Goal: Check status

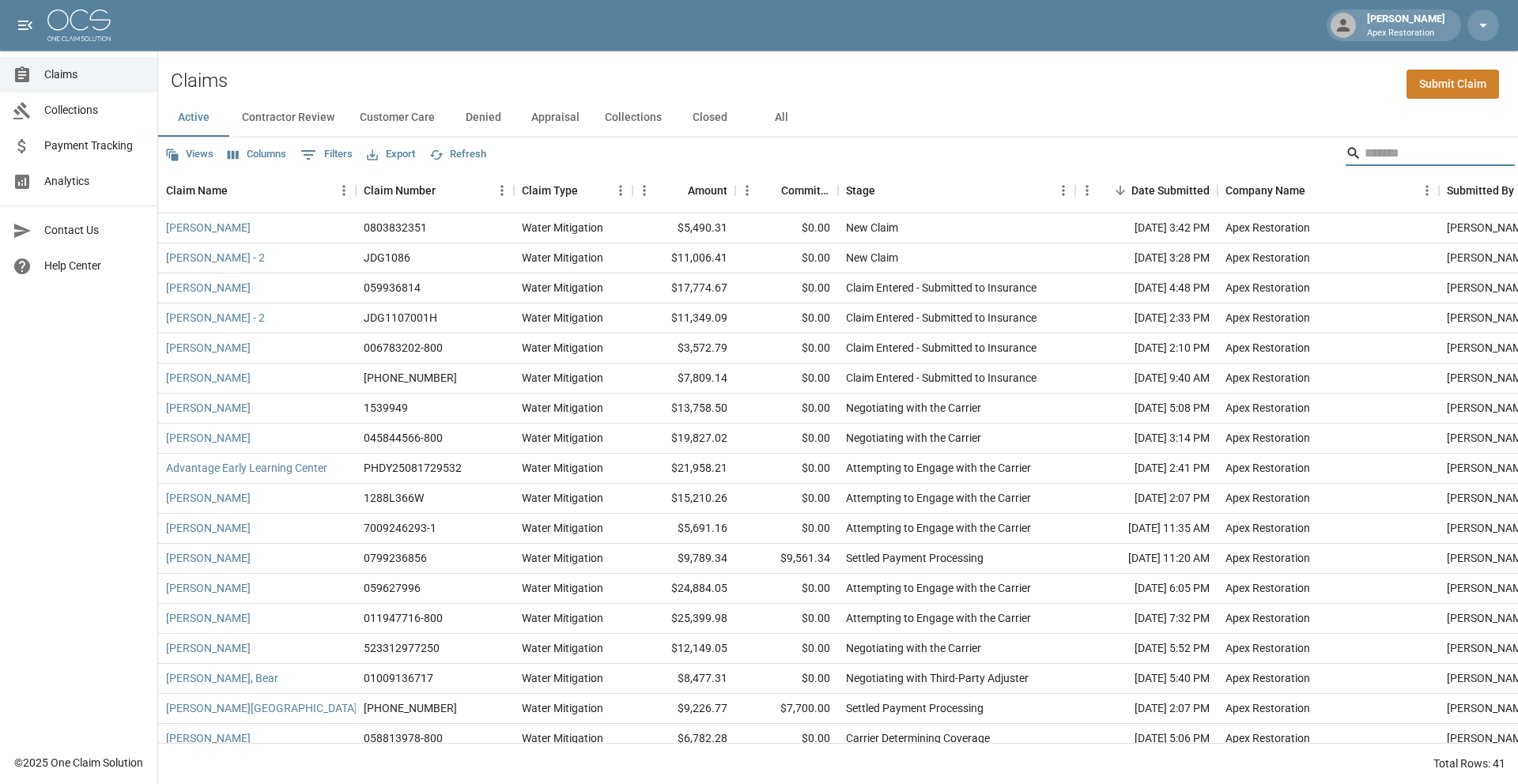
click at [1397, 163] on input "Search" at bounding box center [1427, 153] width 126 height 25
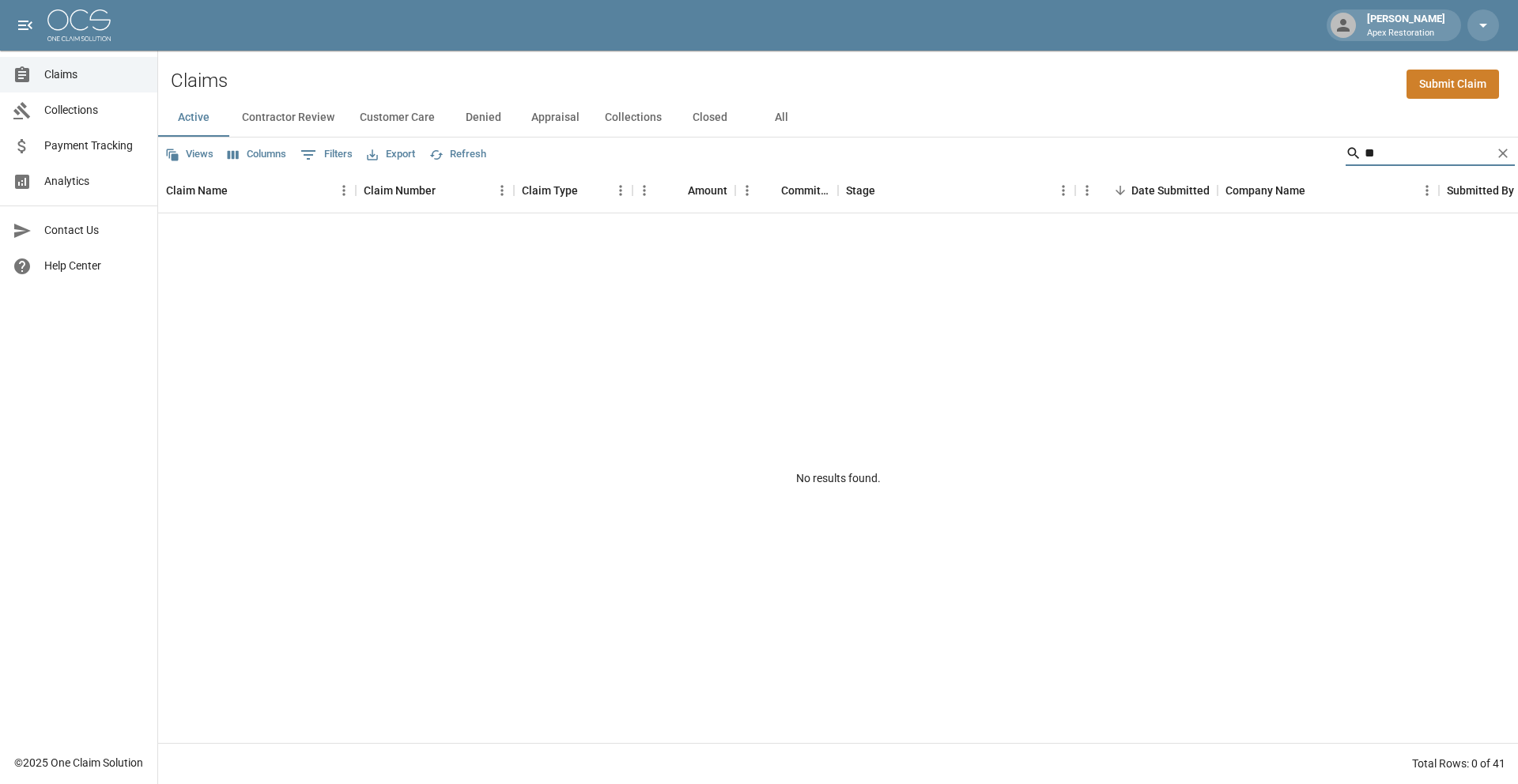
type input "*"
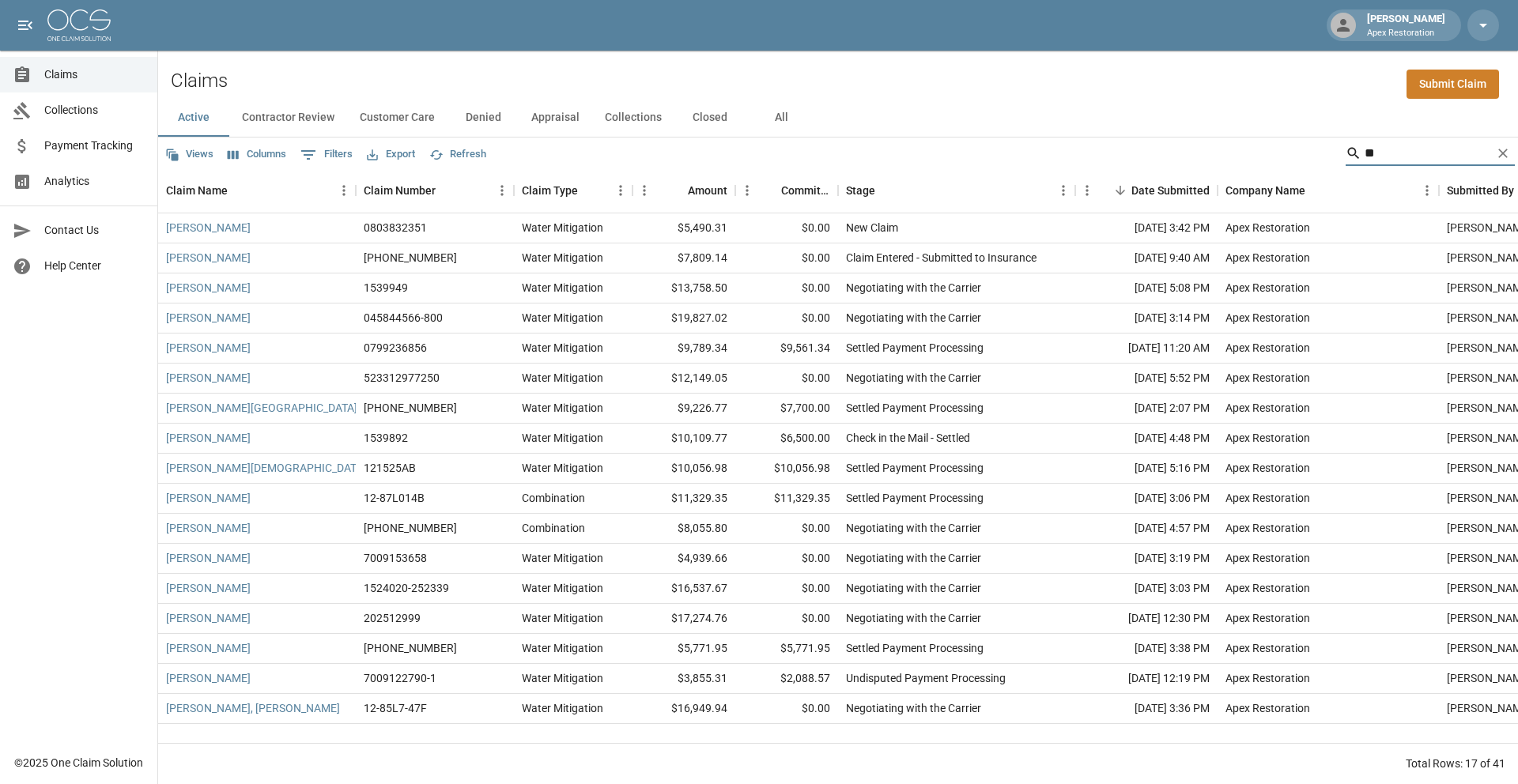
type input "*"
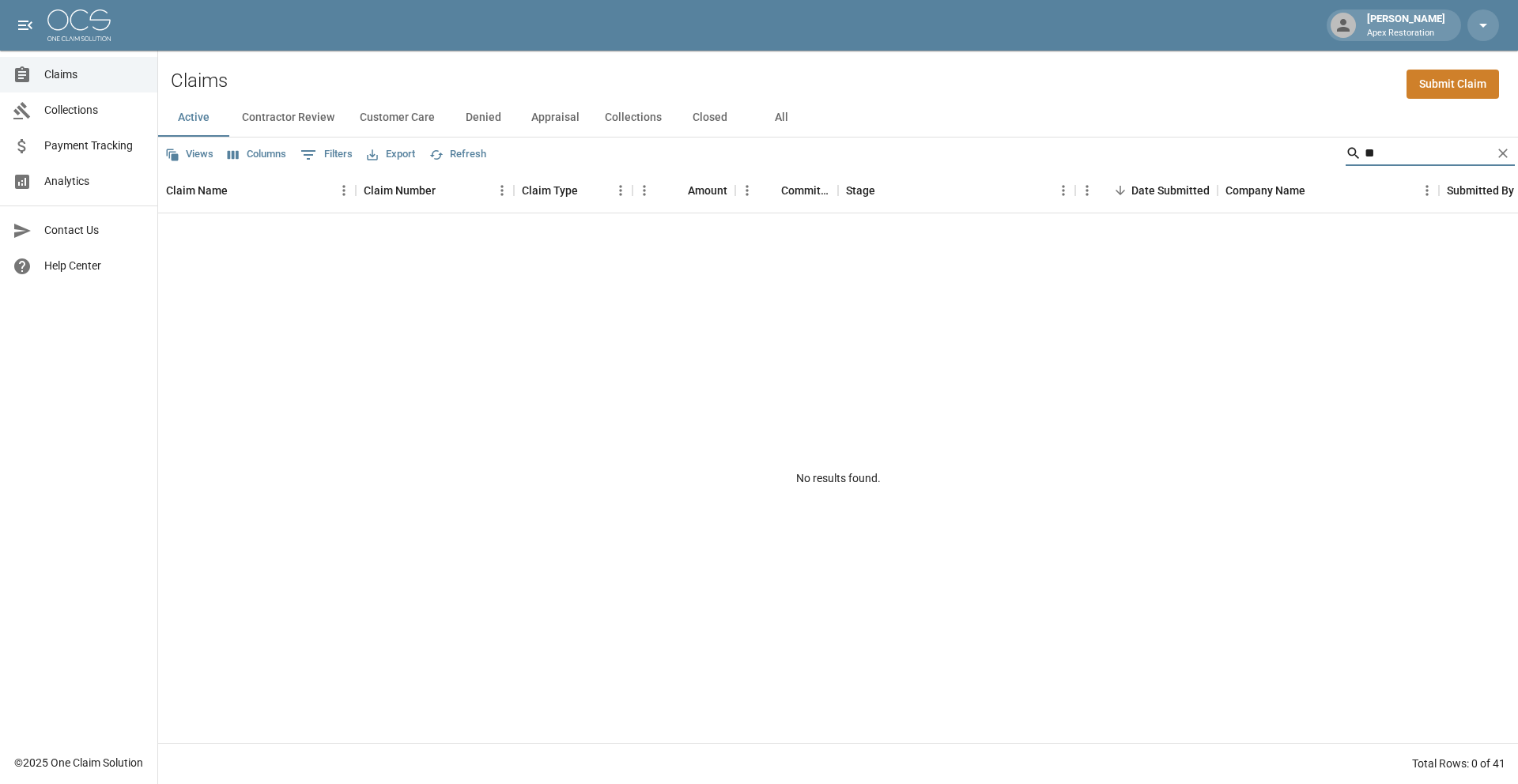
type input "*"
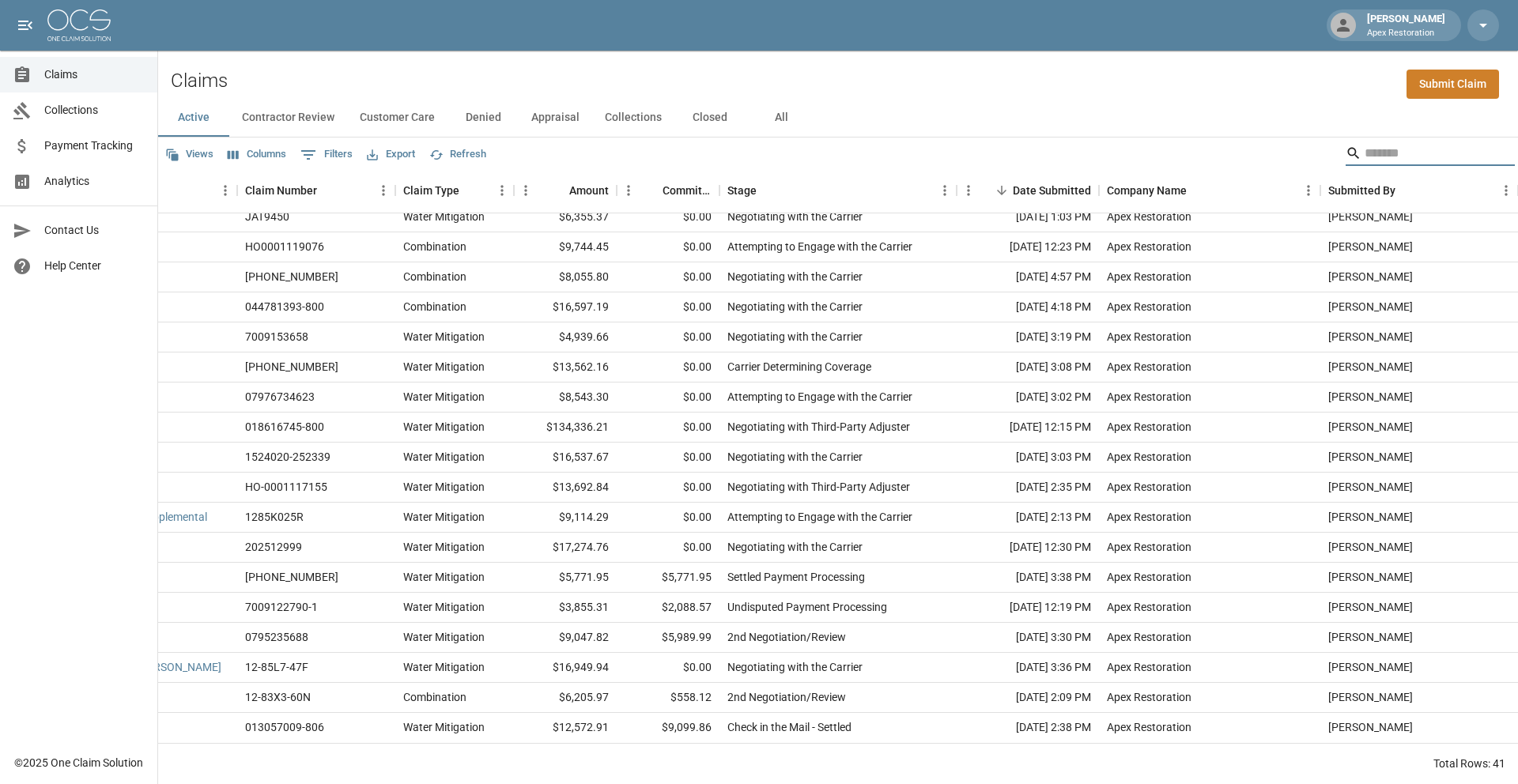
scroll to position [701, 0]
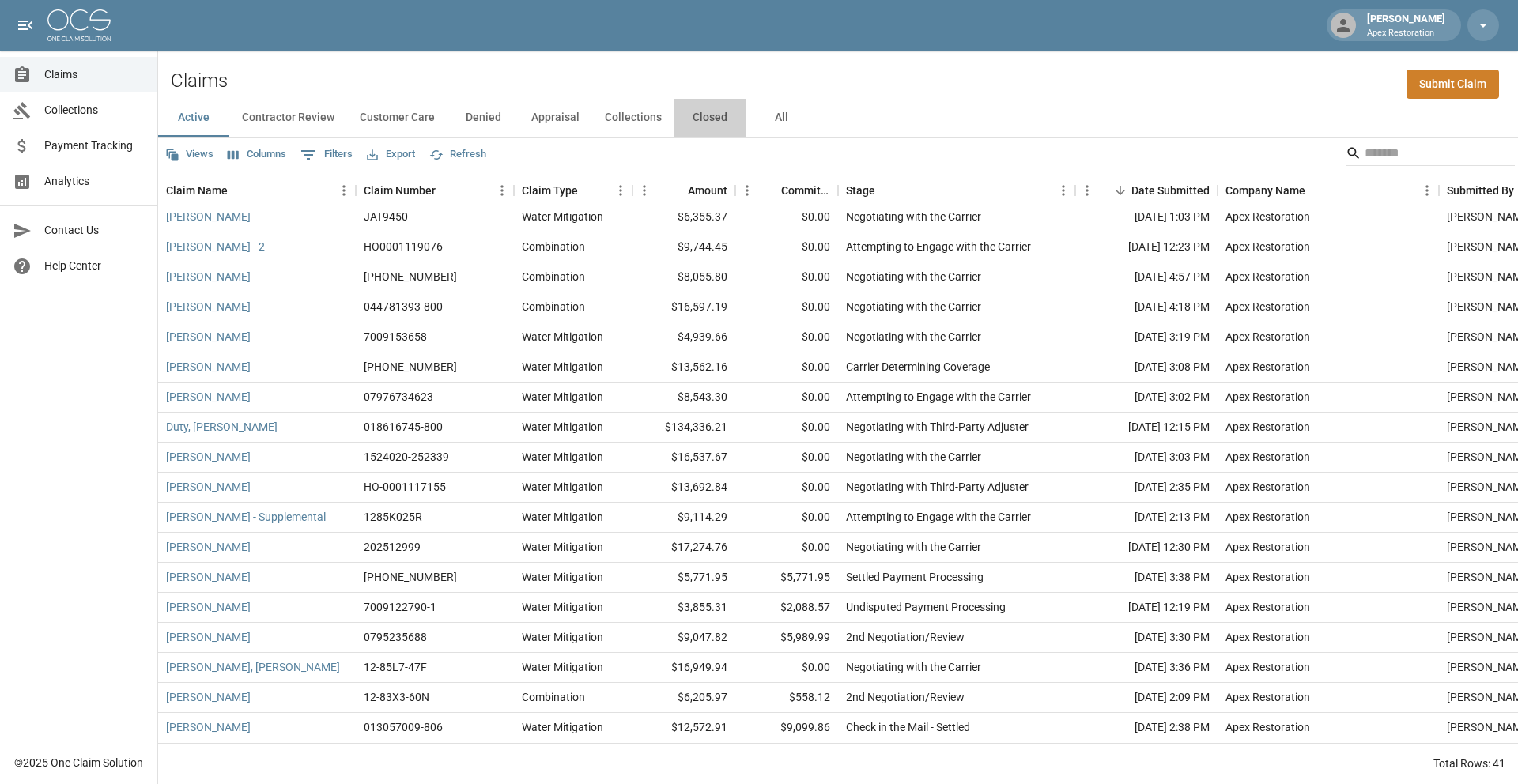
click at [724, 119] on button "Closed" at bounding box center [711, 118] width 71 height 38
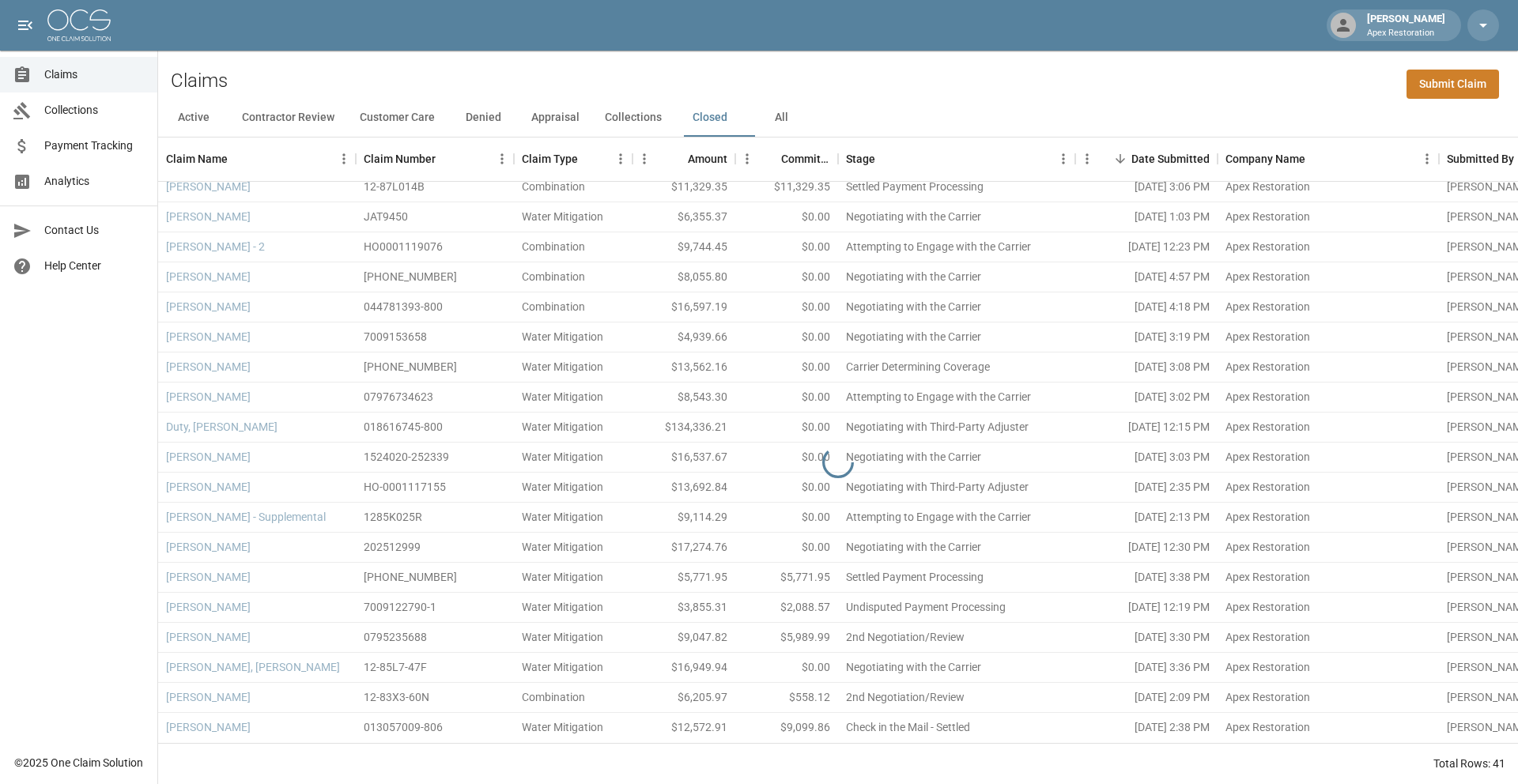
click at [797, 121] on button "All" at bounding box center [781, 118] width 71 height 38
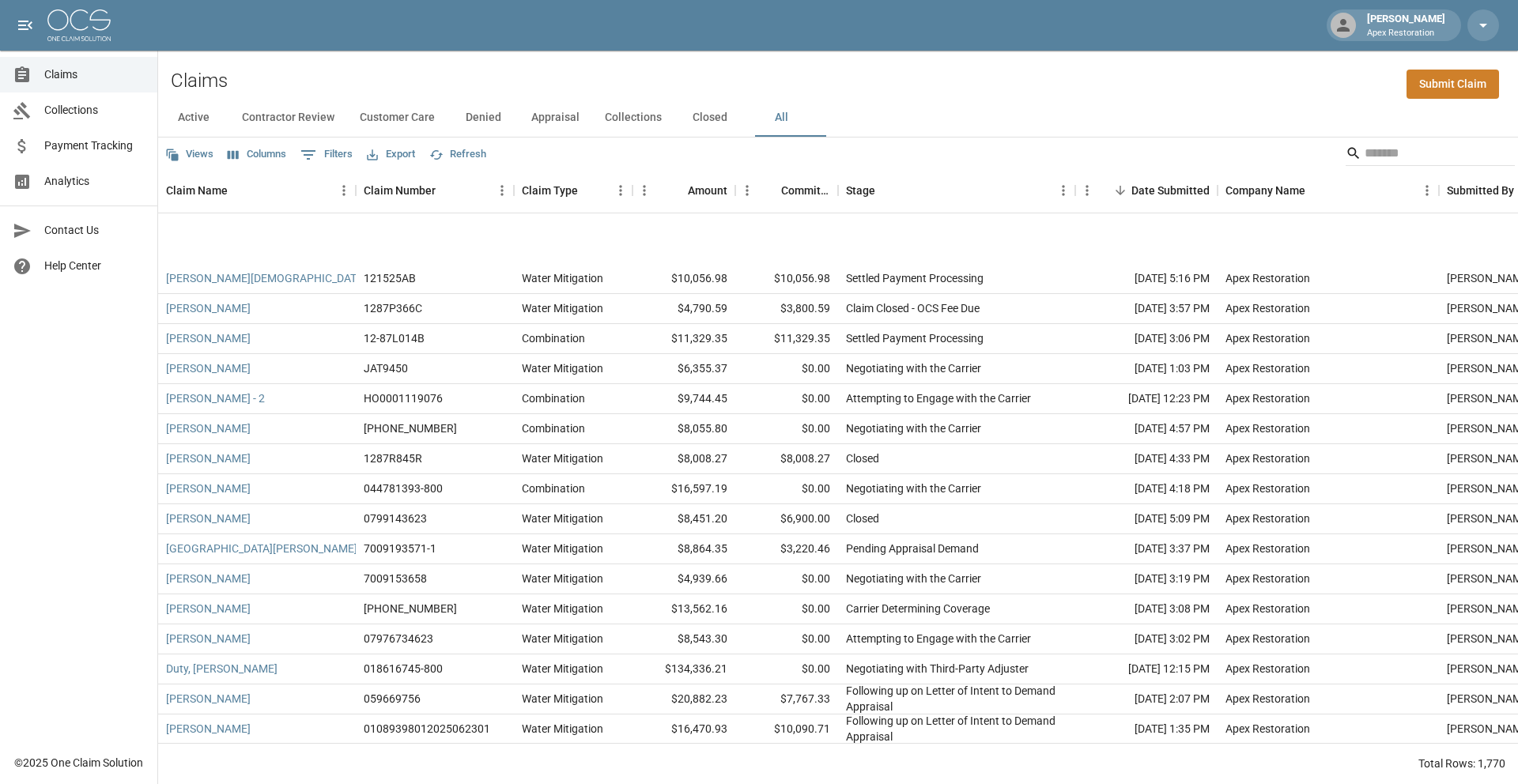
scroll to position [790, 0]
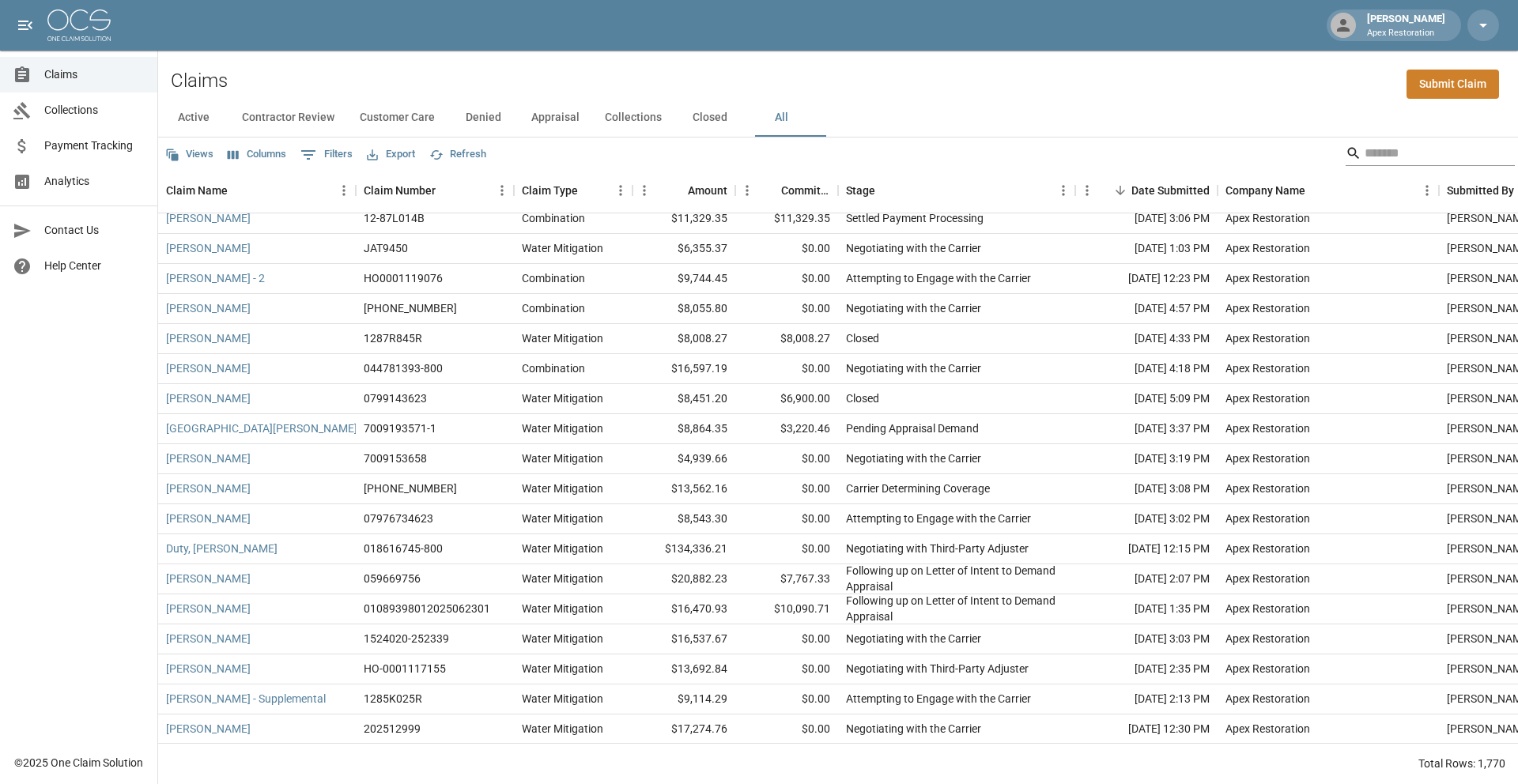
click at [1428, 158] on input "Search" at bounding box center [1427, 153] width 126 height 25
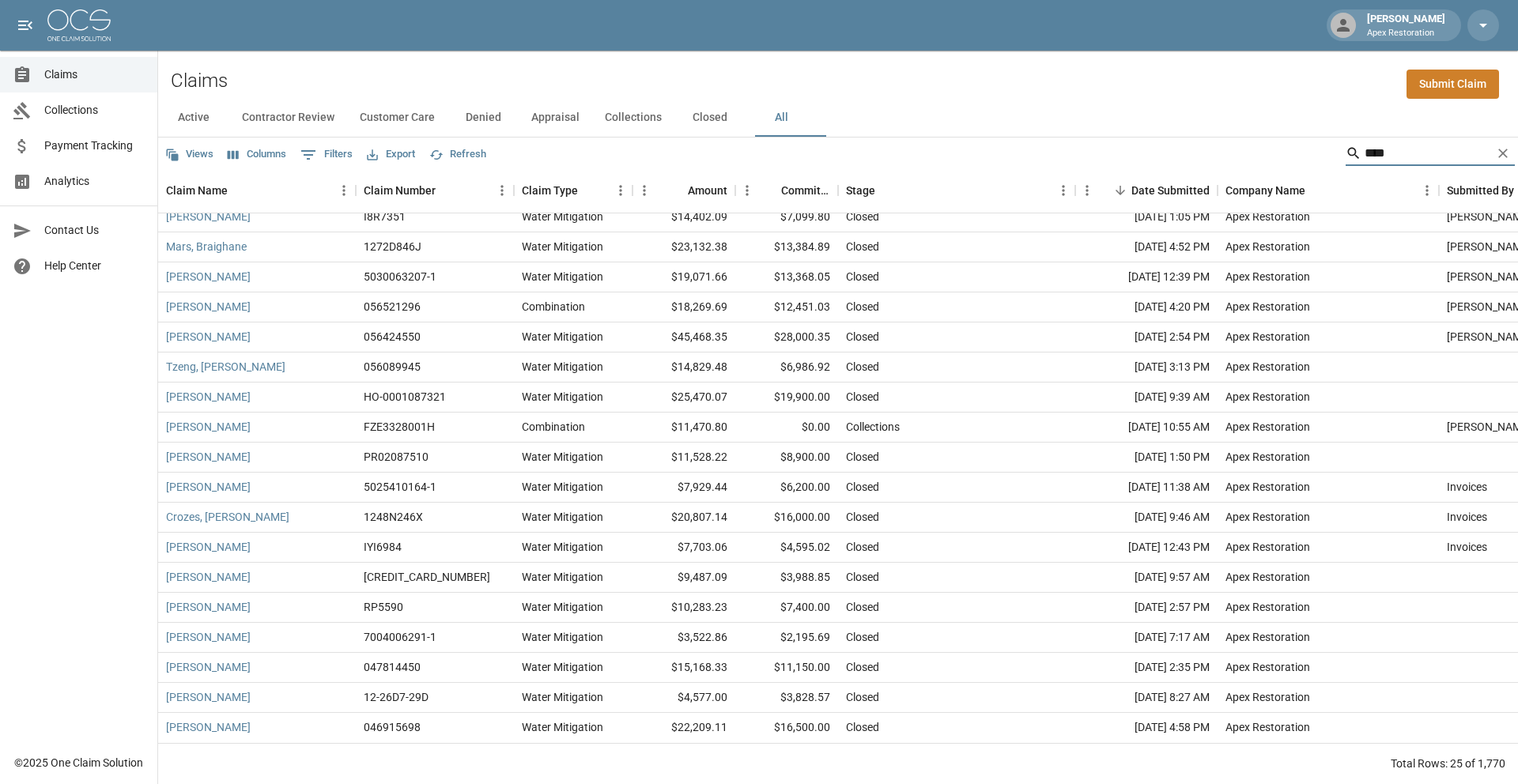
scroll to position [0, 0]
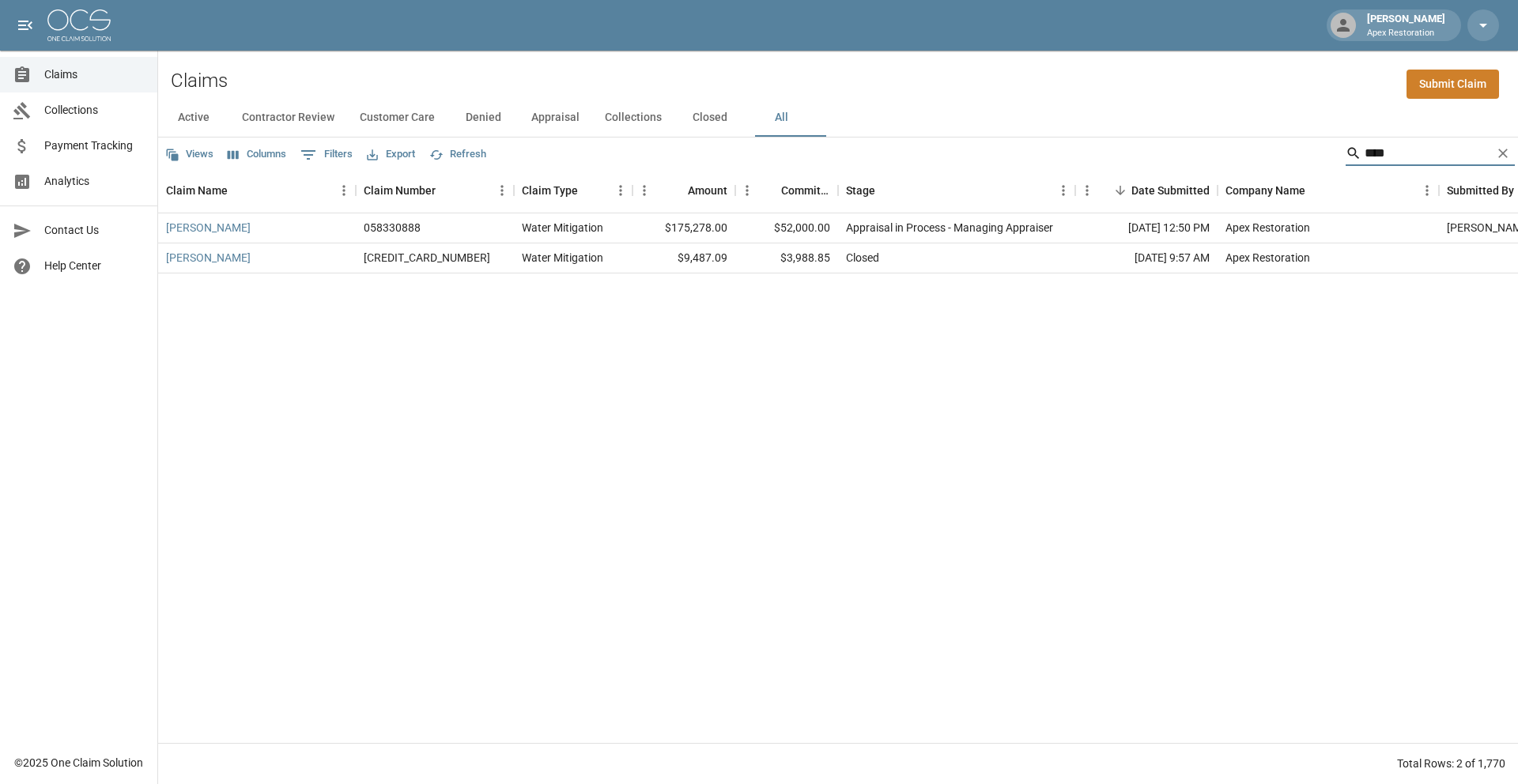
type input "****"
click at [90, 18] on img at bounding box center [79, 25] width 64 height 32
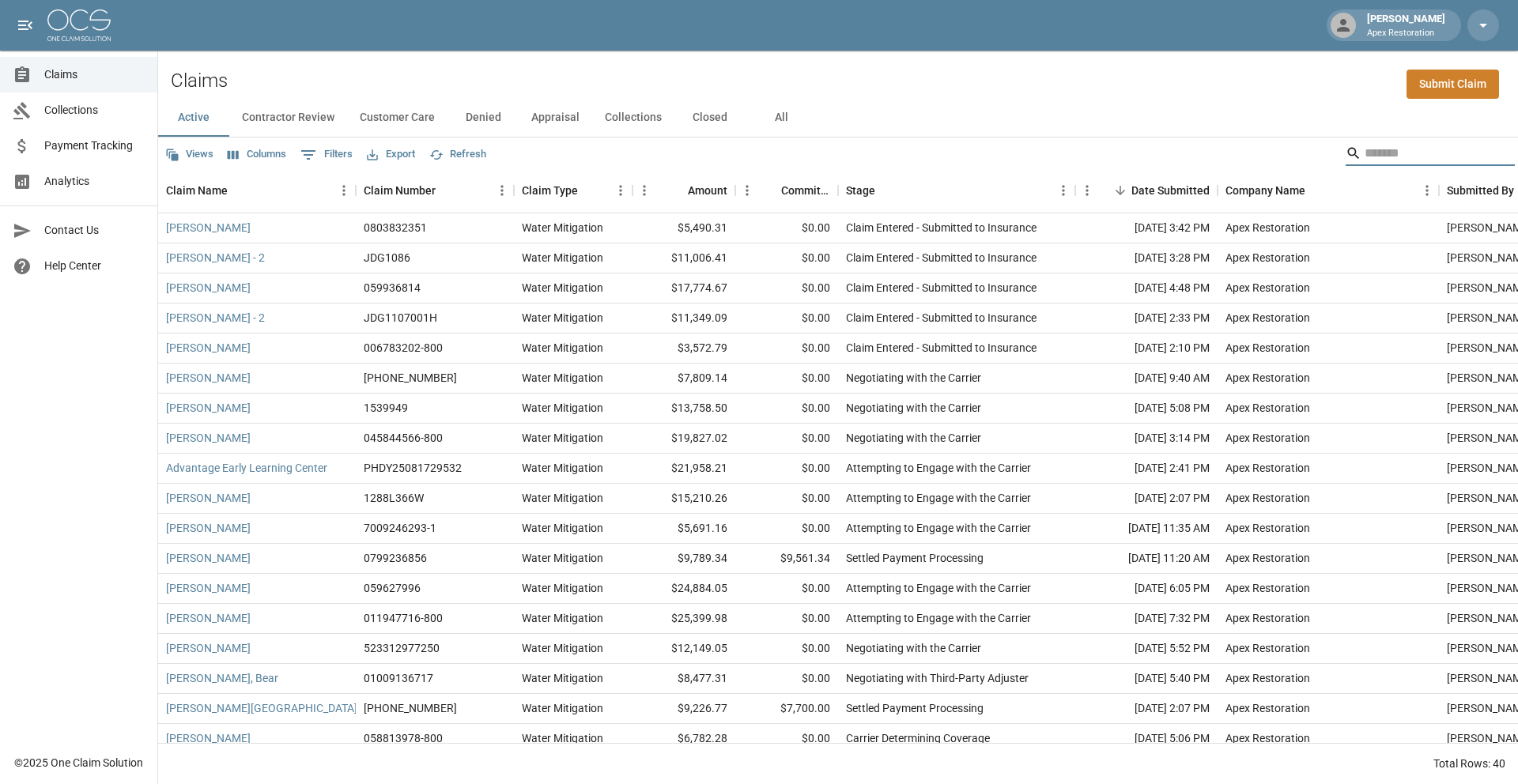
click at [1383, 156] on input "Search" at bounding box center [1427, 153] width 126 height 25
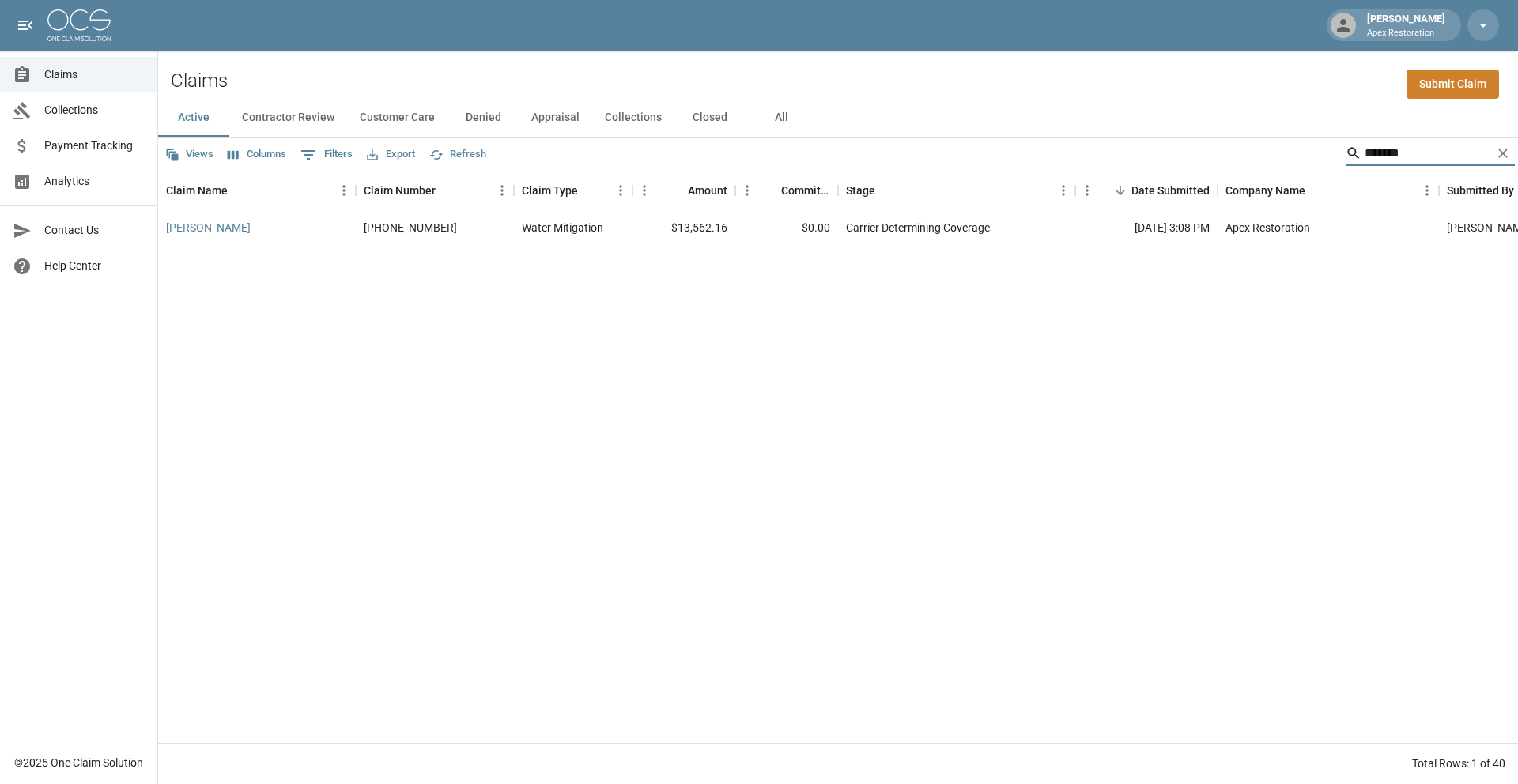
type input "*******"
drag, startPoint x: 791, startPoint y: 118, endPoint x: 811, endPoint y: 122, distance: 20.4
click at [791, 118] on button "All" at bounding box center [781, 118] width 71 height 38
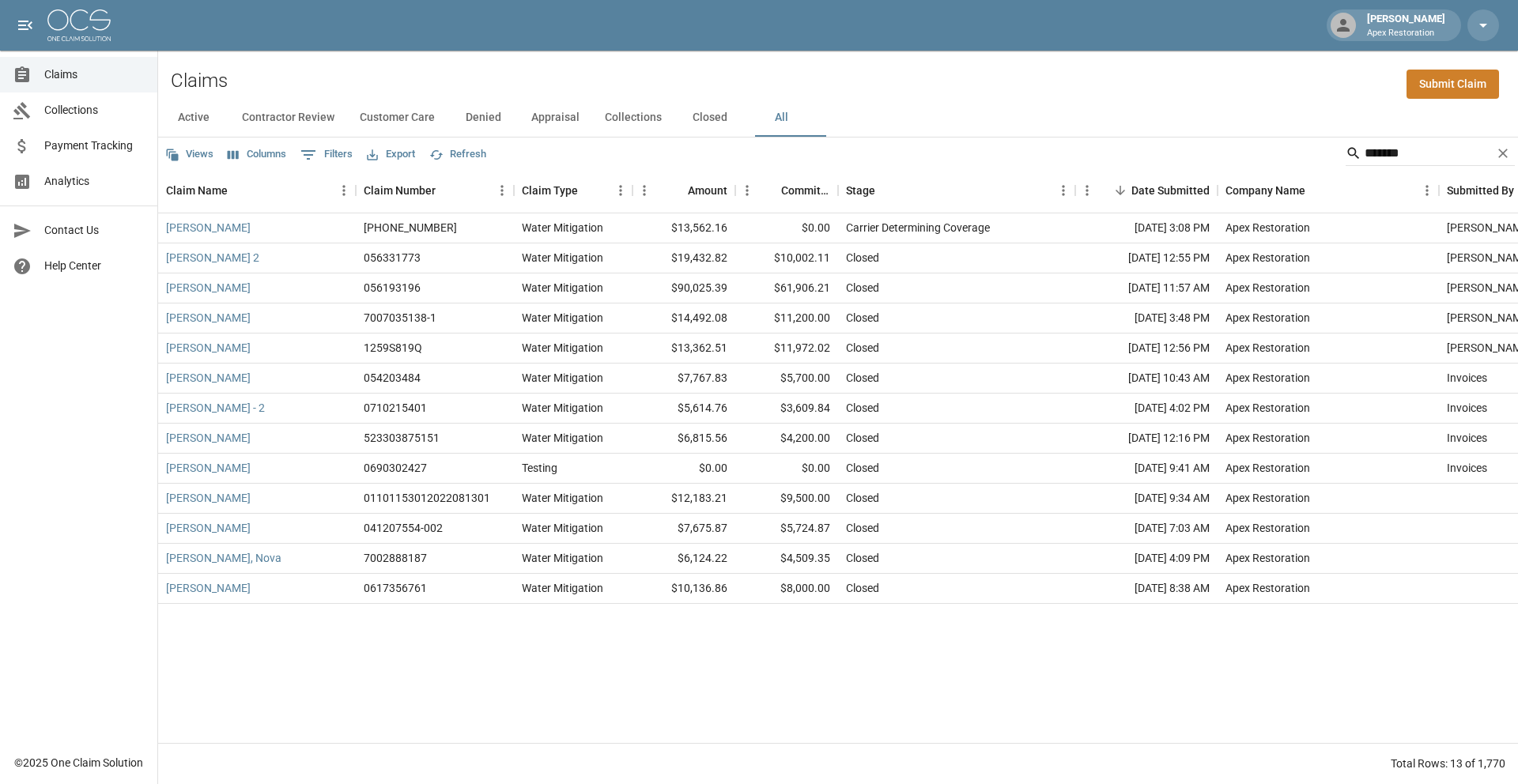
click at [100, 42] on div "[PERSON_NAME] Apex Restoration" at bounding box center [759, 25] width 1518 height 51
click at [84, 21] on img at bounding box center [79, 25] width 64 height 32
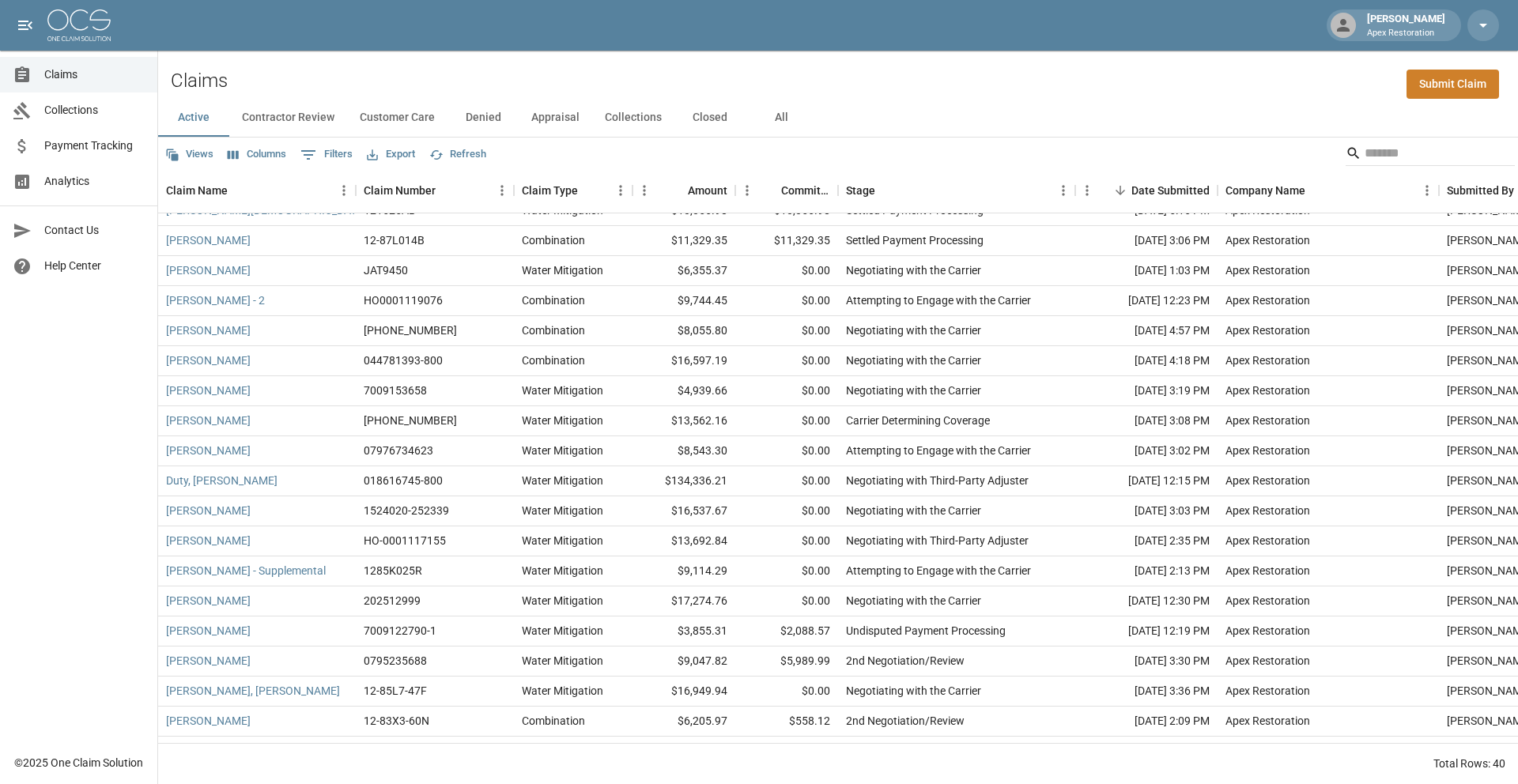
scroll to position [659, 0]
